Goal: Information Seeking & Learning: Learn about a topic

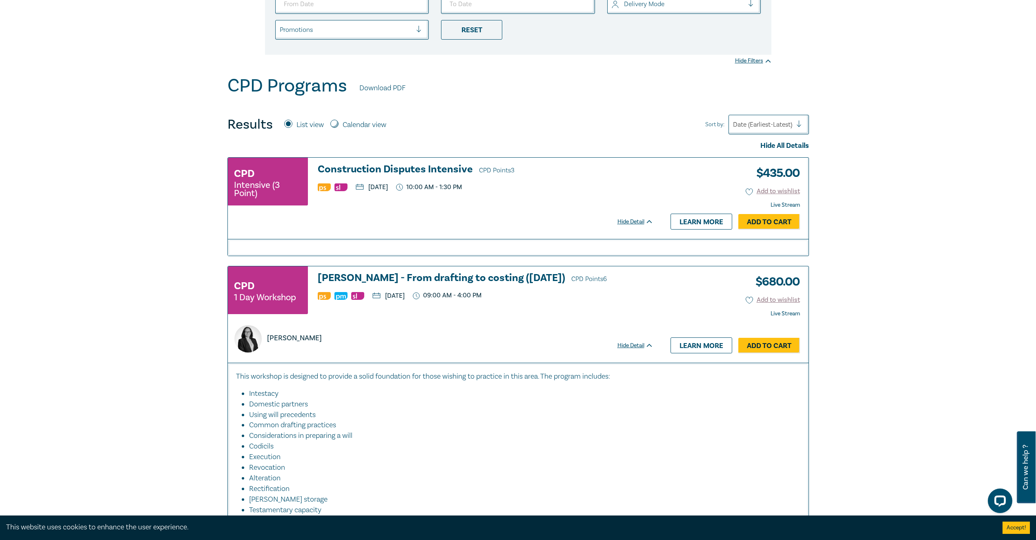
scroll to position [245, 0]
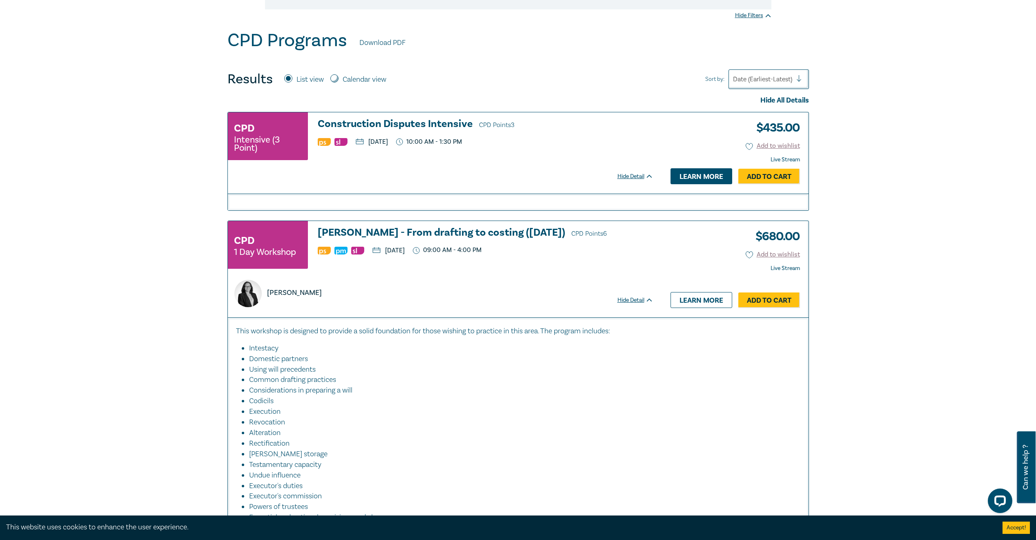
click at [695, 177] on link "Learn more" at bounding box center [702, 176] width 62 height 16
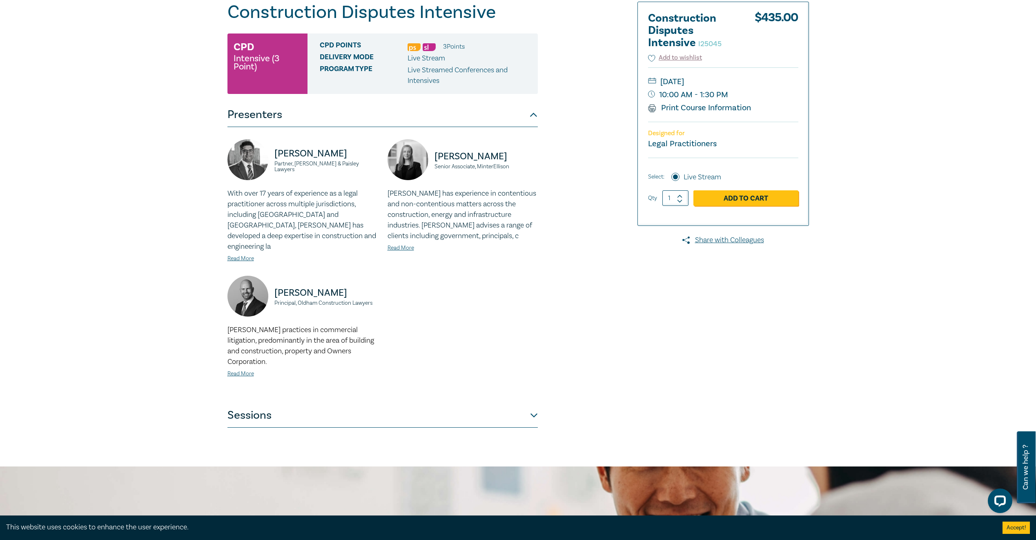
scroll to position [123, 0]
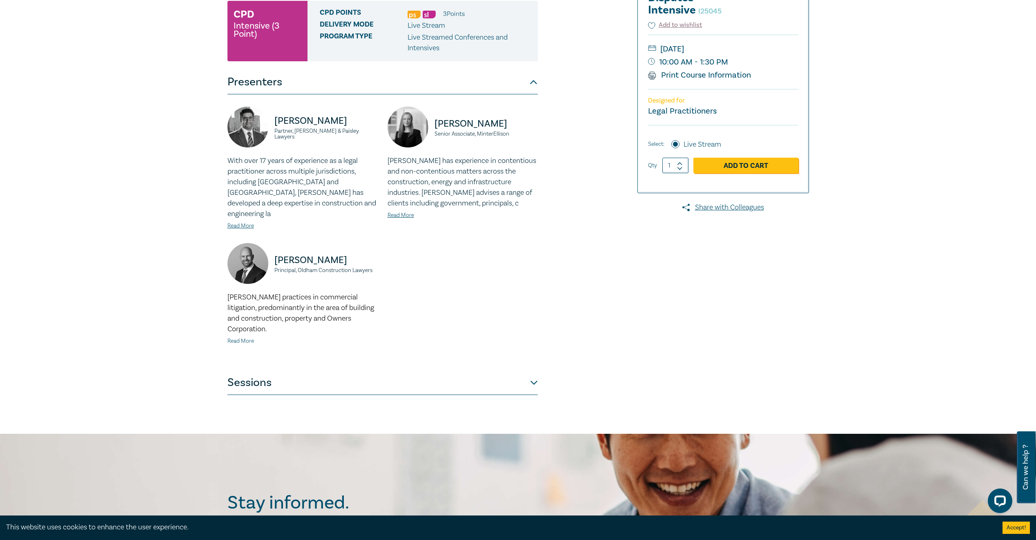
click at [243, 337] on link "Read More" at bounding box center [241, 340] width 27 height 7
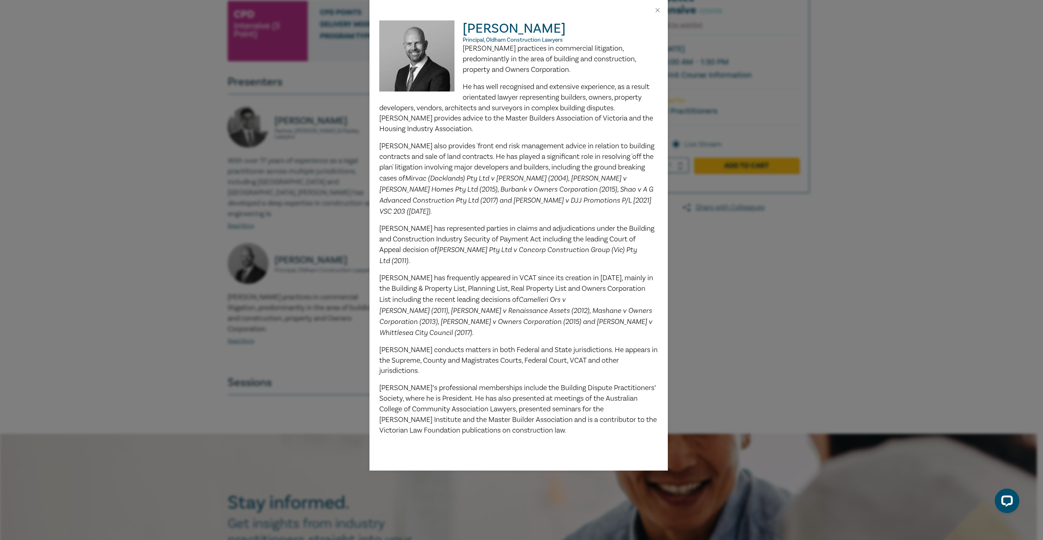
click at [299, 311] on div "Daniel Oldham Principal, Oldham Construction Lawyers Daniel practices in commer…" at bounding box center [521, 270] width 1043 height 540
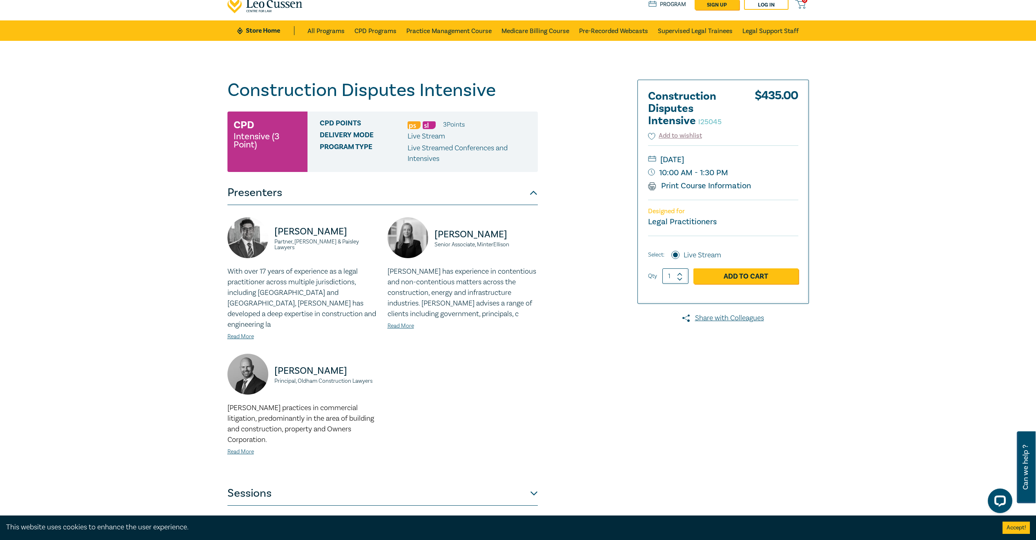
scroll to position [0, 0]
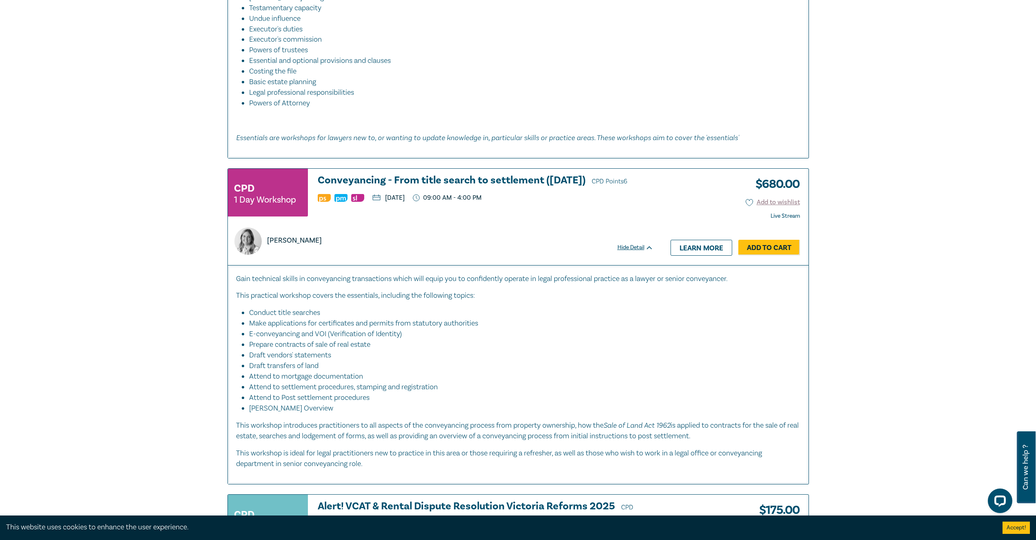
scroll to position [735, 0]
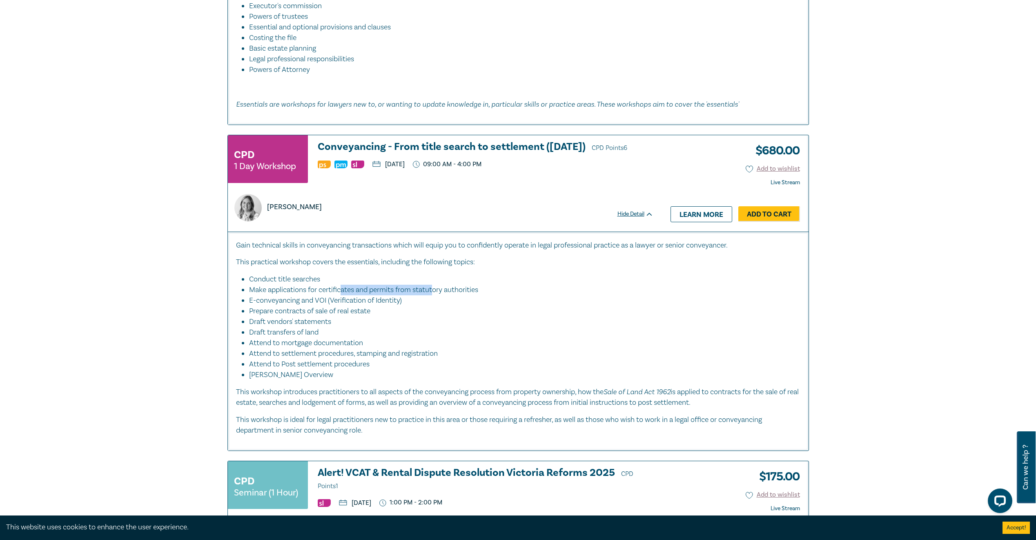
drag, startPoint x: 351, startPoint y: 296, endPoint x: 435, endPoint y: 291, distance: 83.9
click at [435, 291] on li "Make applications for certificates and permits from statutory authorities" at bounding box center [520, 290] width 543 height 11
click at [286, 300] on li "E-conveyancing and VOI (Verification of Identity)" at bounding box center [520, 300] width 543 height 11
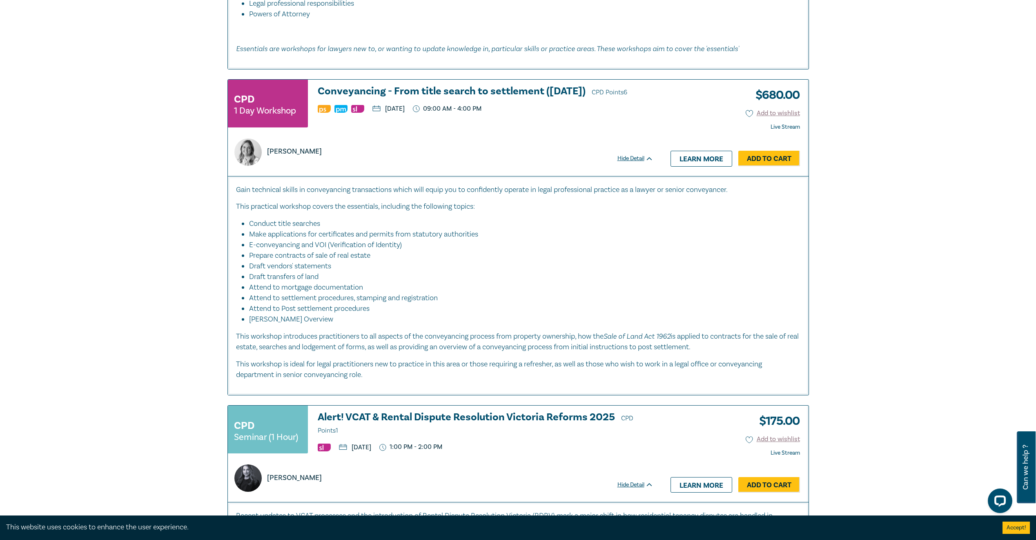
scroll to position [776, 0]
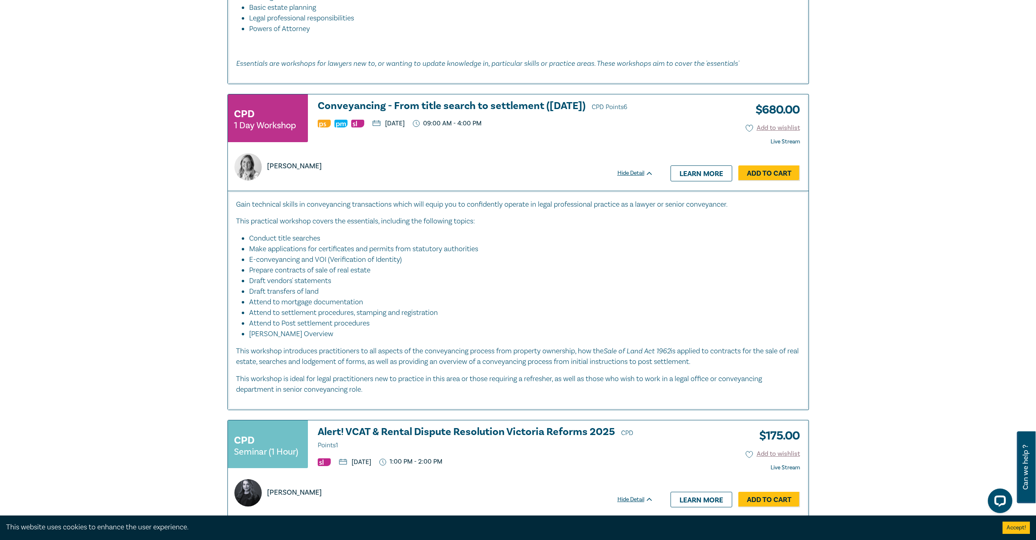
click at [547, 312] on li "Attend to settlement procedures, stamping and registration" at bounding box center [520, 313] width 543 height 11
